Goal: Task Accomplishment & Management: Manage account settings

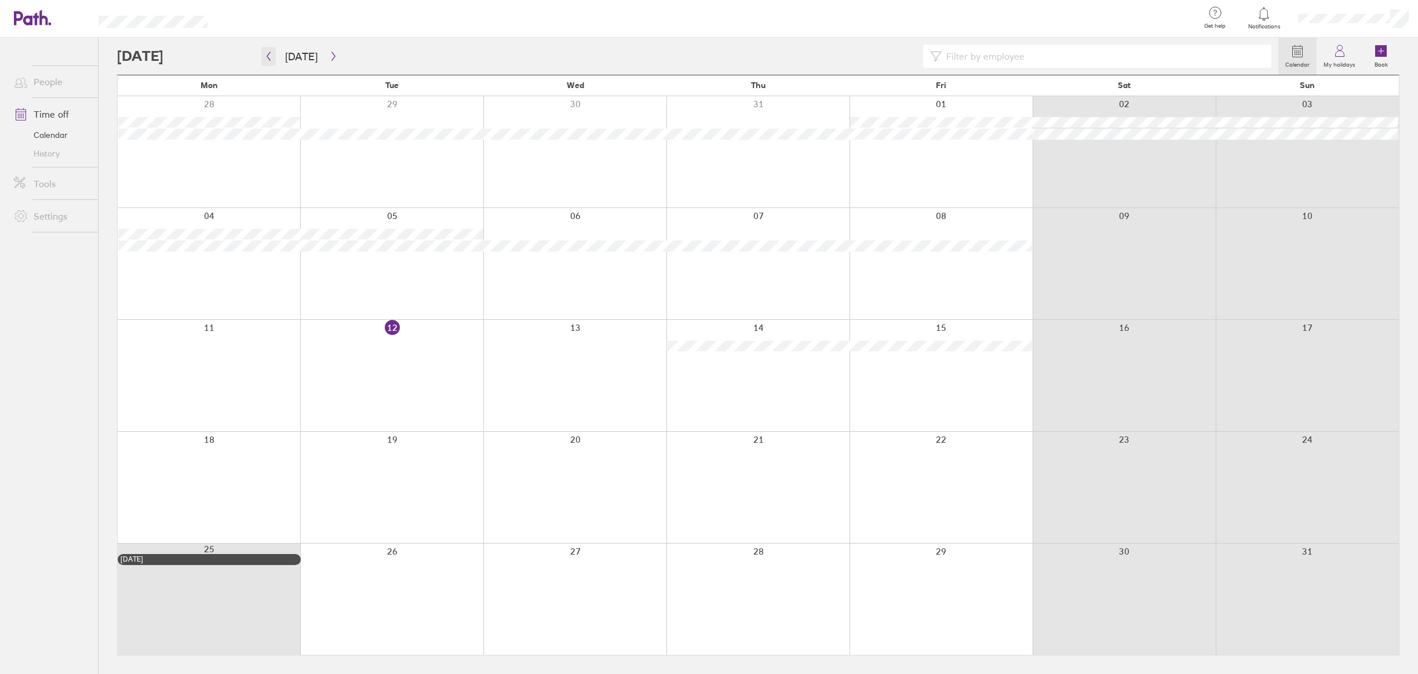
click at [268, 56] on icon "button" at bounding box center [268, 56] width 9 height 9
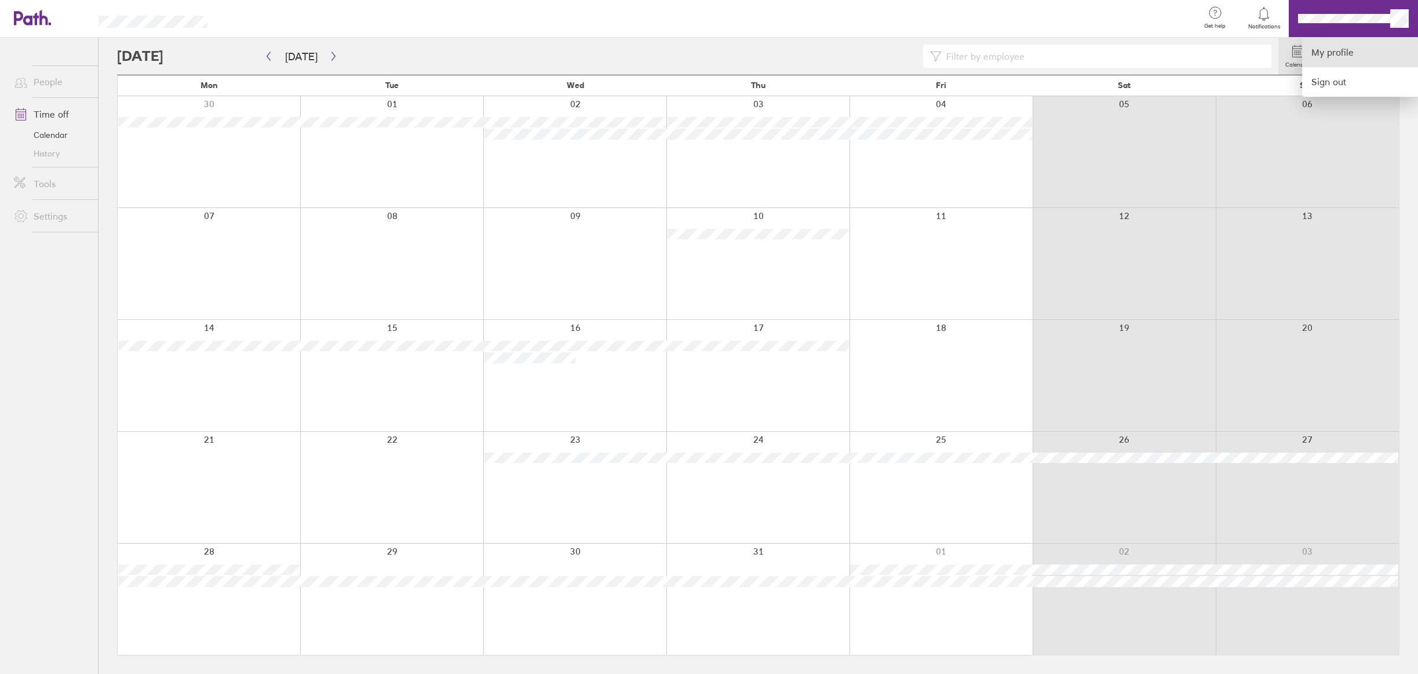
click at [1363, 49] on link "My profile" at bounding box center [1360, 53] width 116 height 30
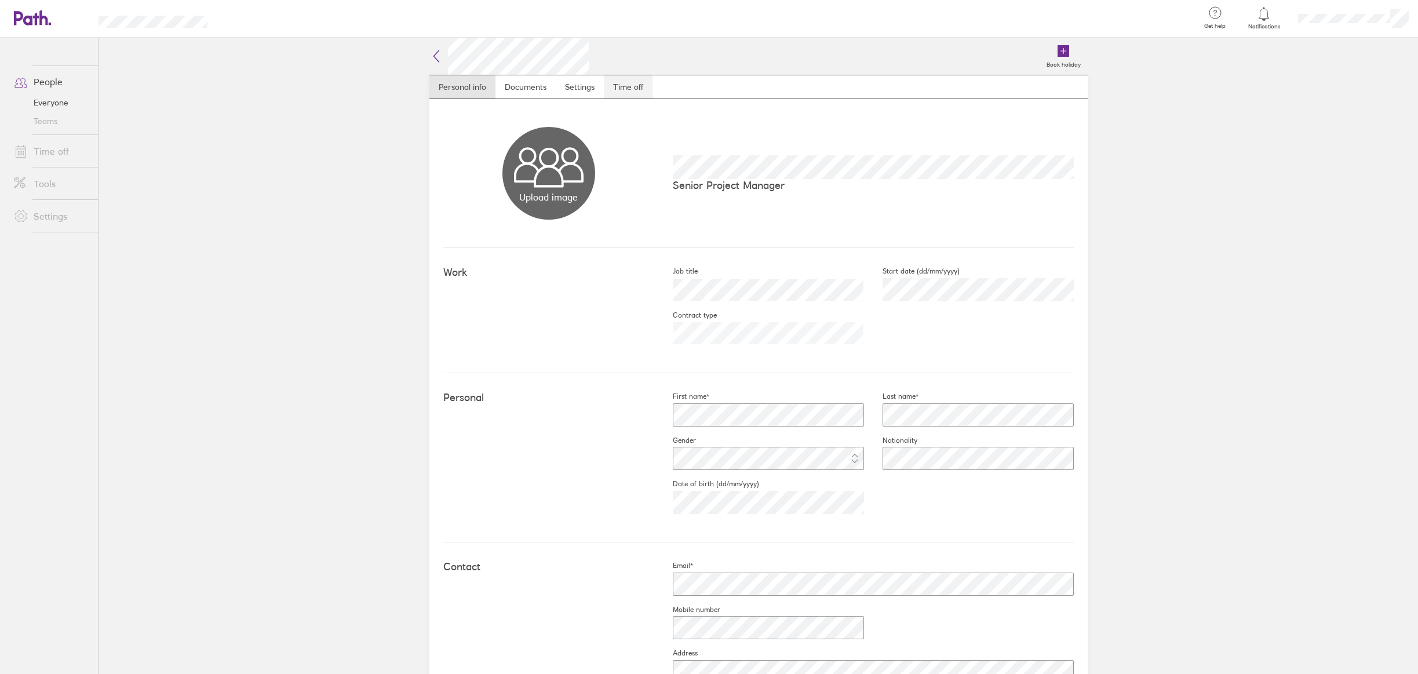
click at [622, 91] on link "Time off" at bounding box center [628, 86] width 49 height 23
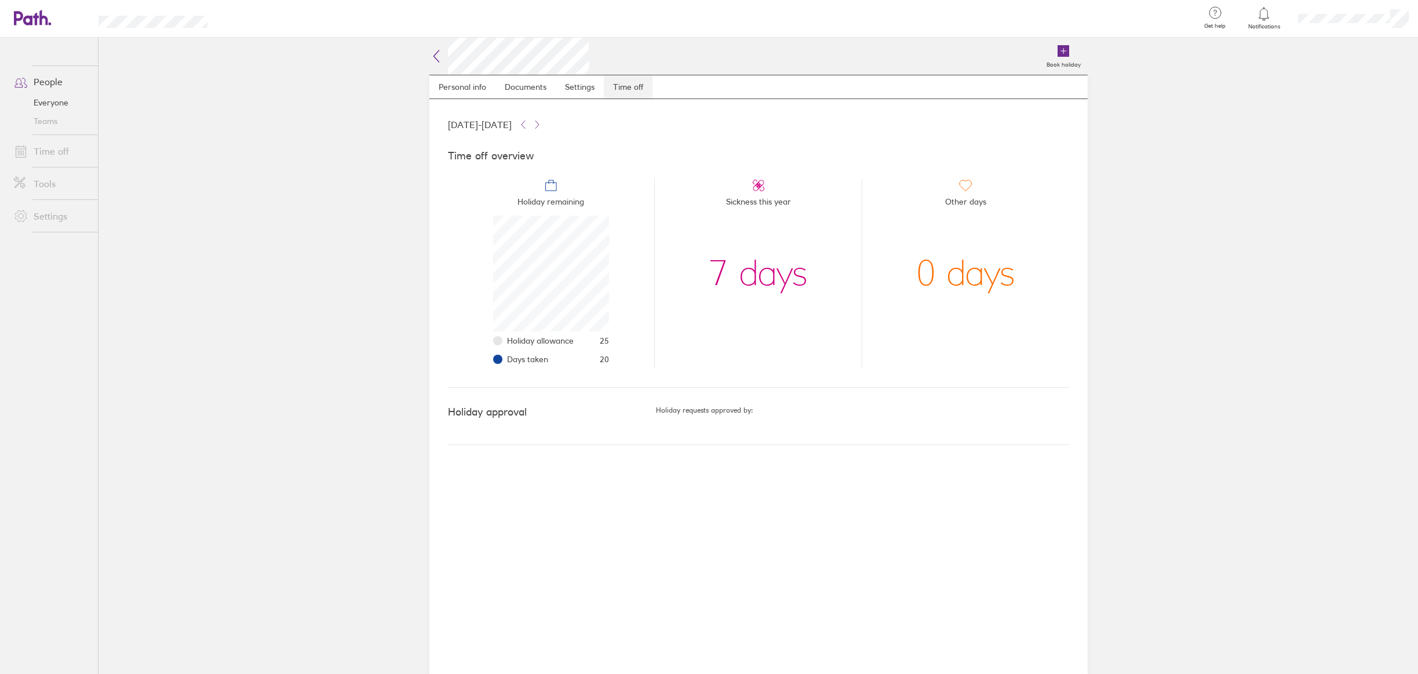
scroll to position [116, 116]
click at [757, 283] on div "7 days" at bounding box center [758, 274] width 99 height 116
click at [789, 281] on div "7 days" at bounding box center [758, 274] width 99 height 116
click at [553, 190] on icon at bounding box center [551, 186] width 14 height 14
click at [940, 267] on div "0 days" at bounding box center [965, 274] width 99 height 116
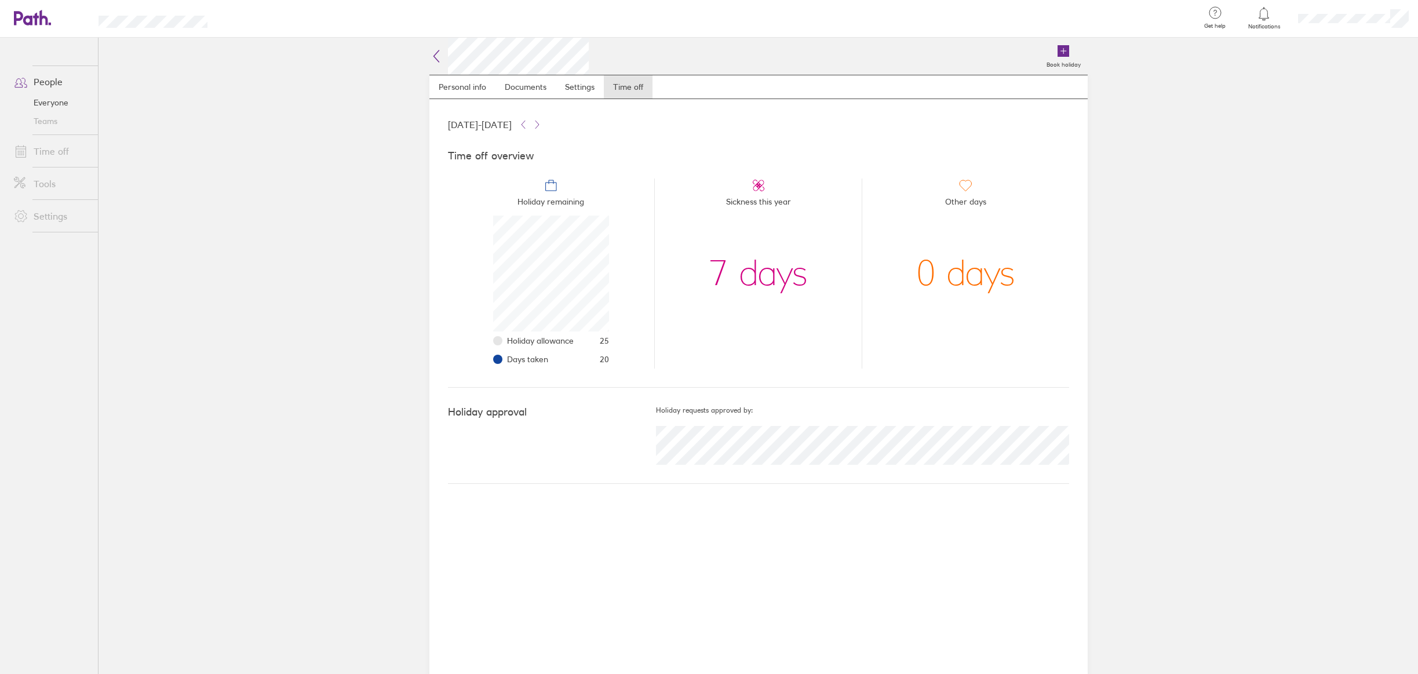
click at [38, 145] on link "Time off" at bounding box center [51, 151] width 93 height 23
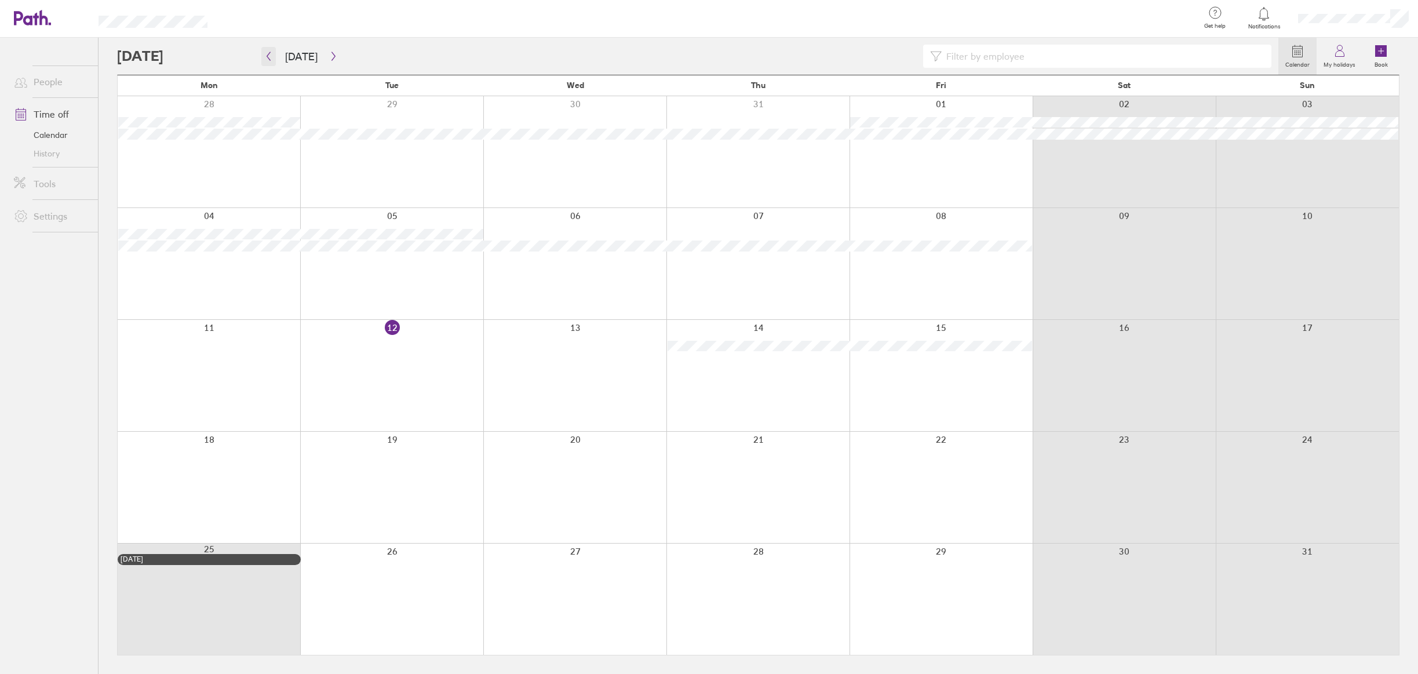
click at [270, 58] on icon "button" at bounding box center [268, 56] width 9 height 9
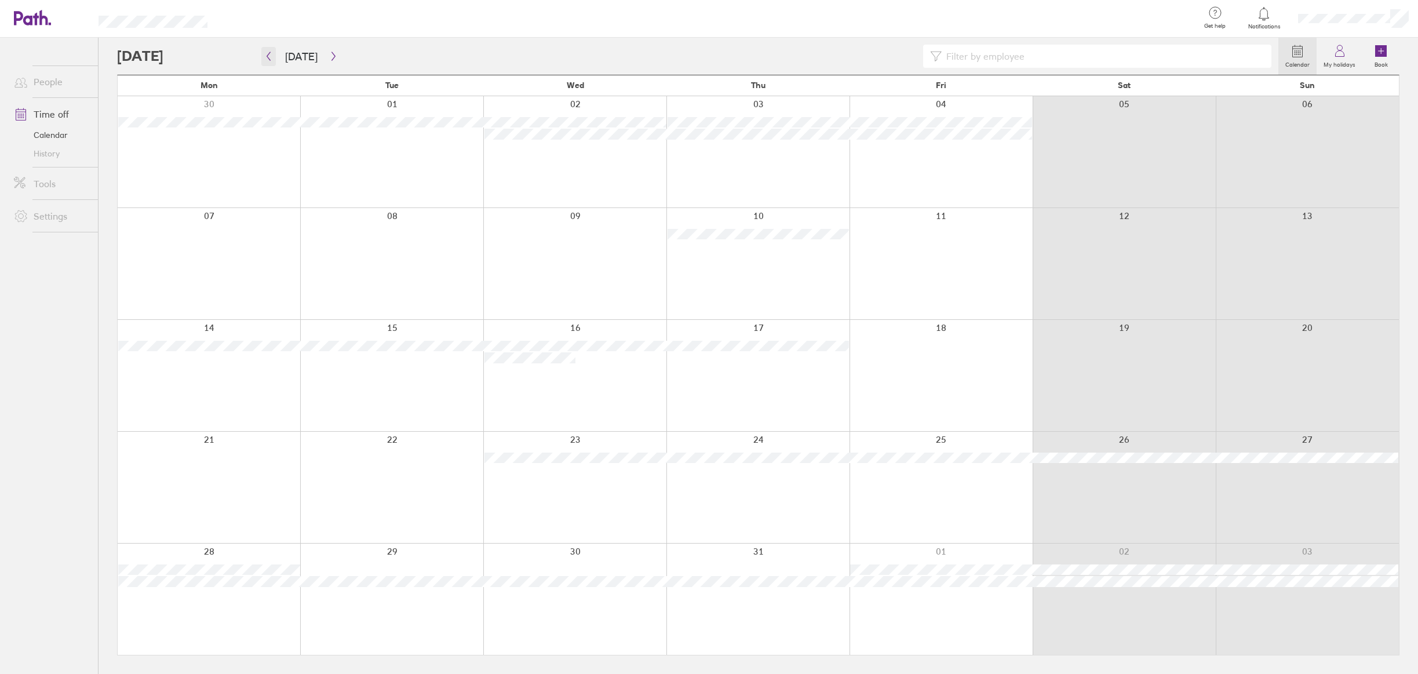
click at [272, 58] on icon "button" at bounding box center [268, 56] width 9 height 9
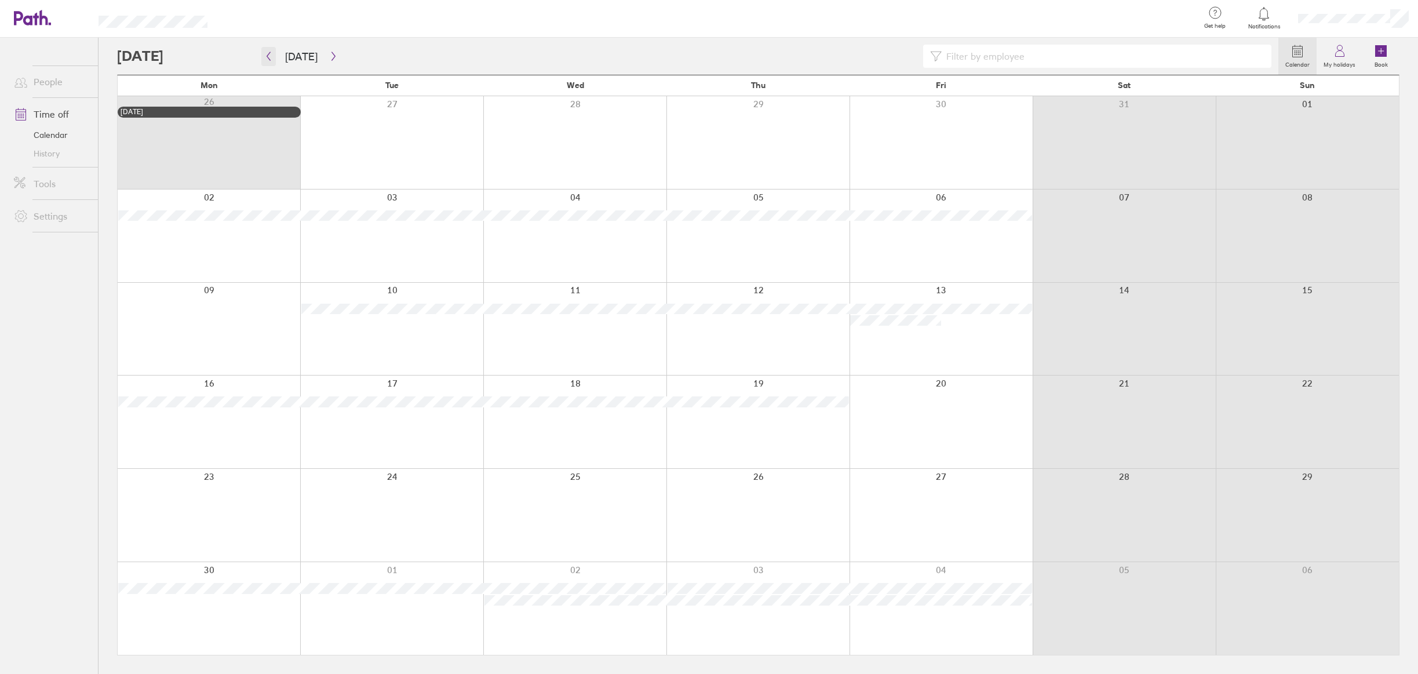
click at [271, 57] on icon "button" at bounding box center [268, 56] width 9 height 9
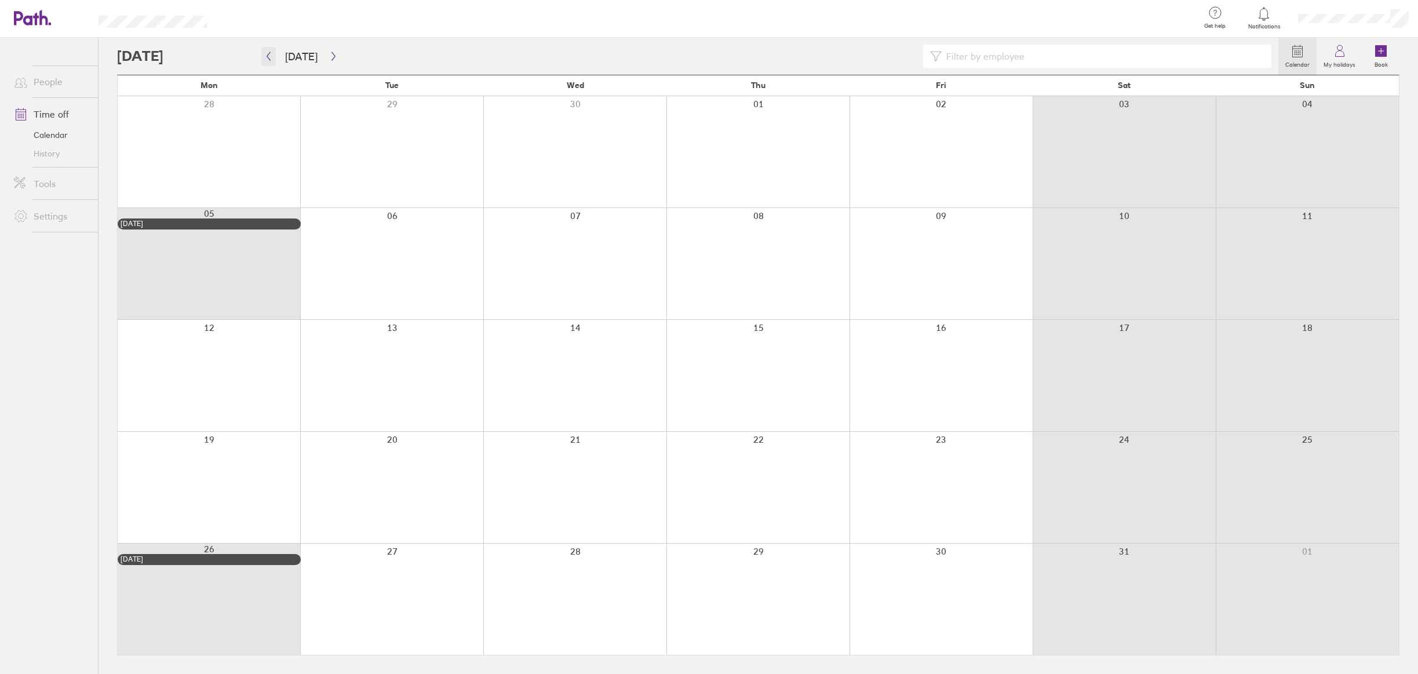
click at [268, 57] on icon "button" at bounding box center [268, 56] width 9 height 9
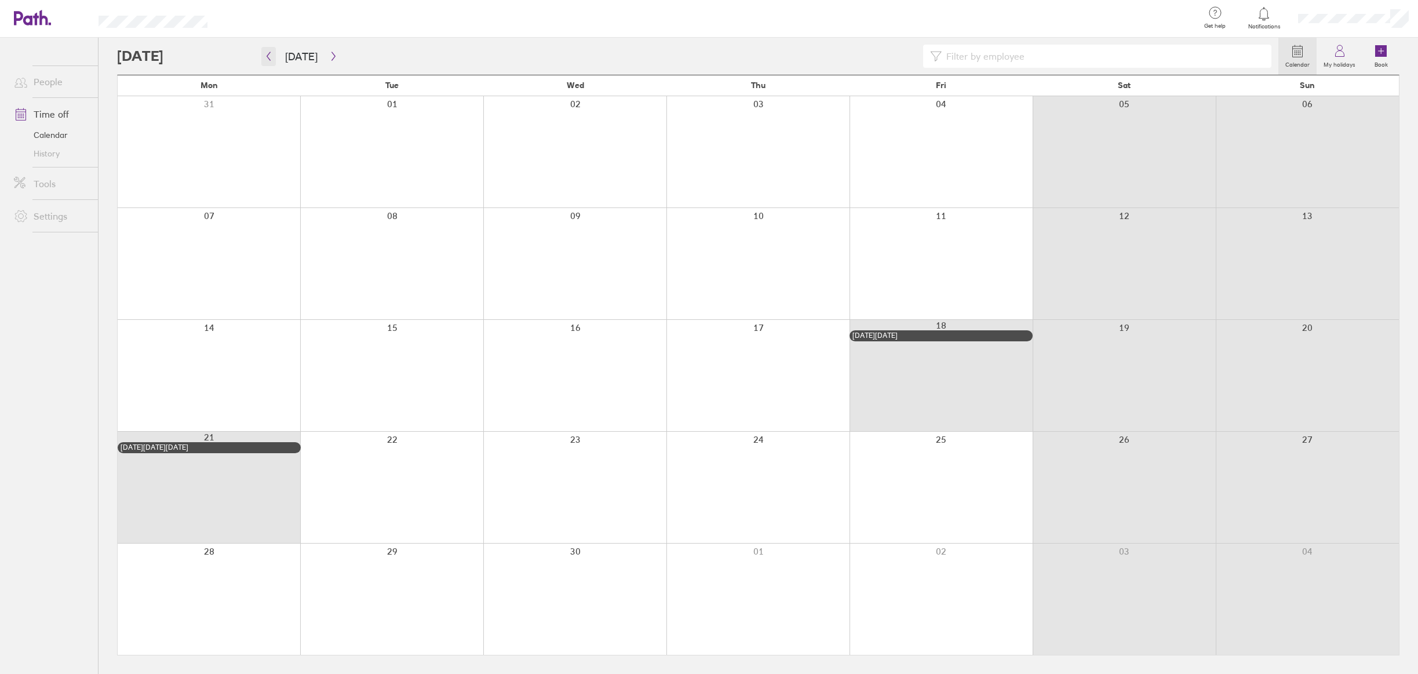
click at [267, 57] on icon "button" at bounding box center [268, 56] width 3 height 9
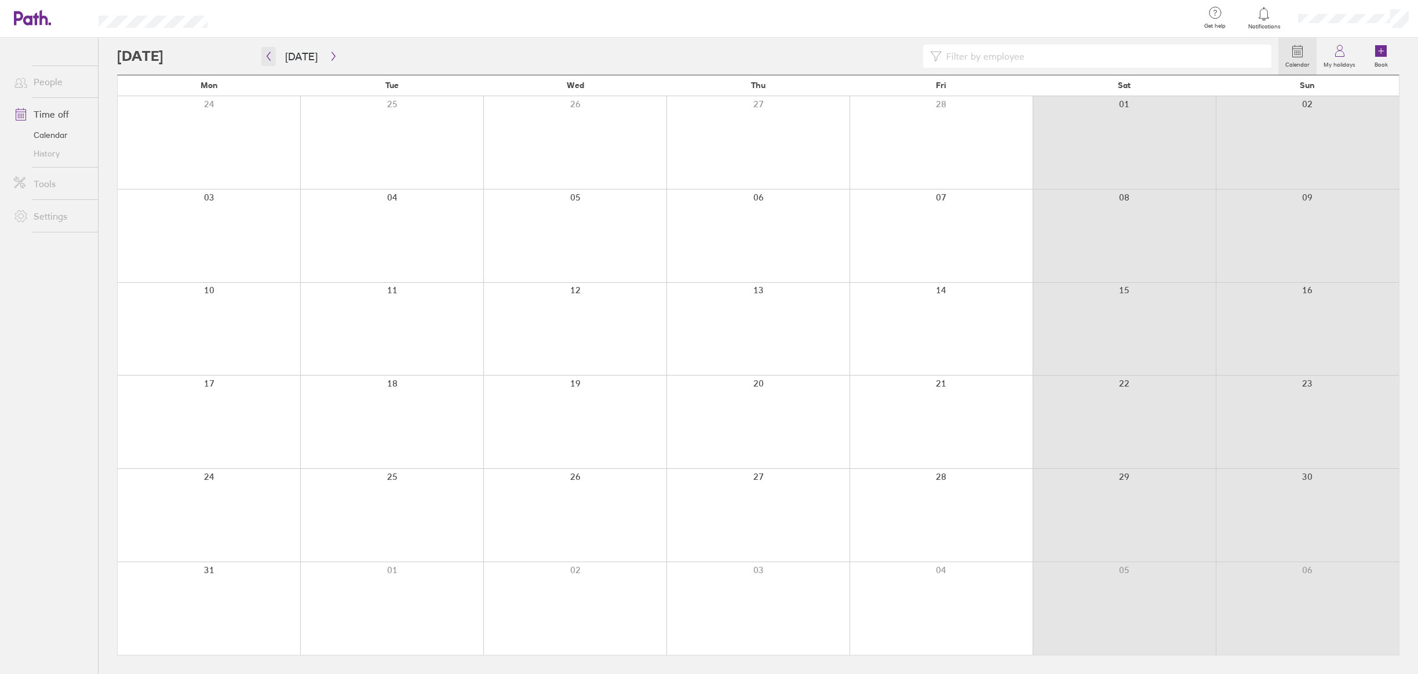
click at [267, 57] on icon "button" at bounding box center [268, 56] width 9 height 9
click at [269, 57] on icon "button" at bounding box center [268, 56] width 9 height 9
